Goal: Find specific page/section: Find specific page/section

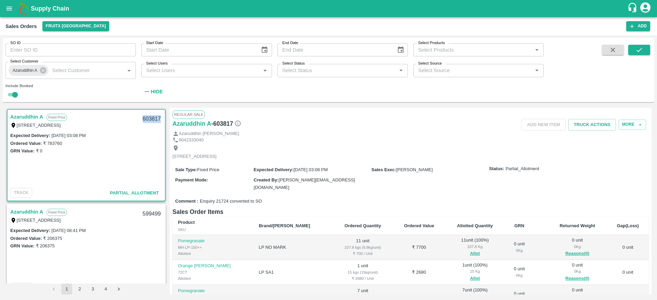
scroll to position [740, 0]
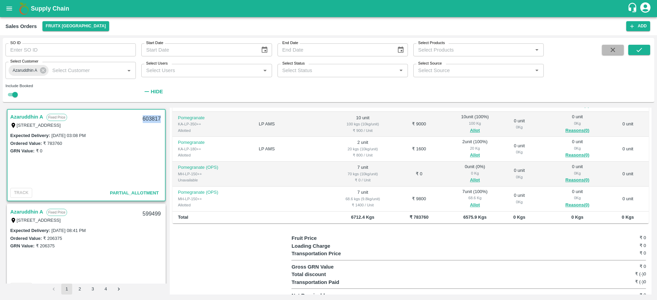
click at [611, 50] on icon "button" at bounding box center [613, 50] width 8 height 8
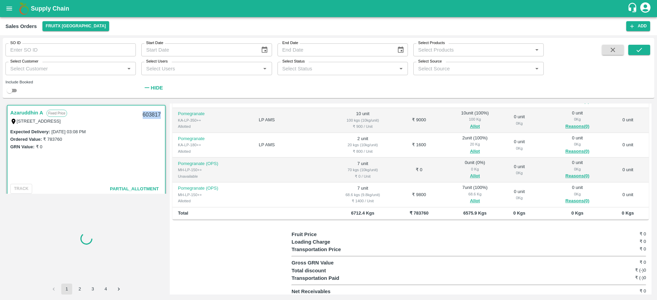
checkbox input "false"
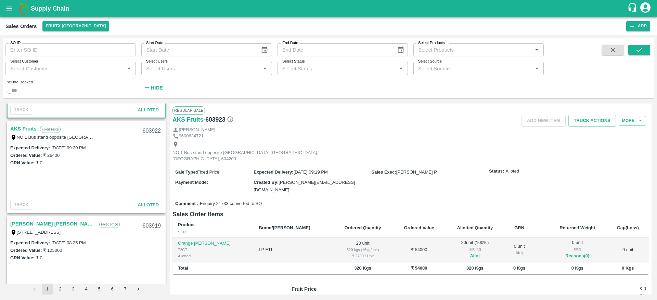
scroll to position [141, 0]
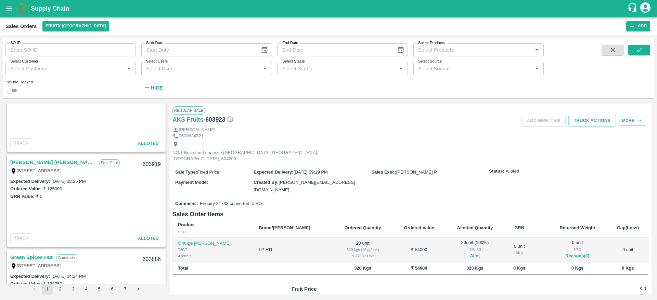
click at [68, 162] on link "[PERSON_NAME] [PERSON_NAME]" at bounding box center [52, 162] width 85 height 9
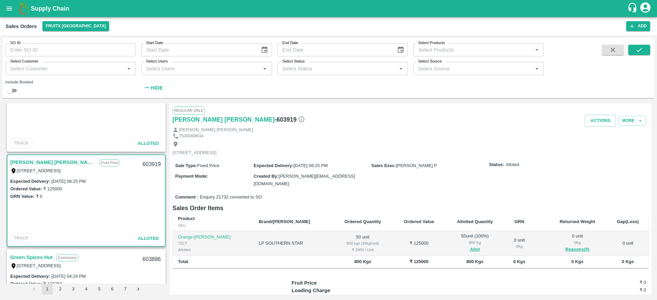
click at [147, 163] on div "603919" at bounding box center [151, 165] width 26 height 16
copy div "603919"
click at [302, 219] on th "Brand/[PERSON_NAME]" at bounding box center [292, 222] width 79 height 18
